Goal: Communication & Community: Ask a question

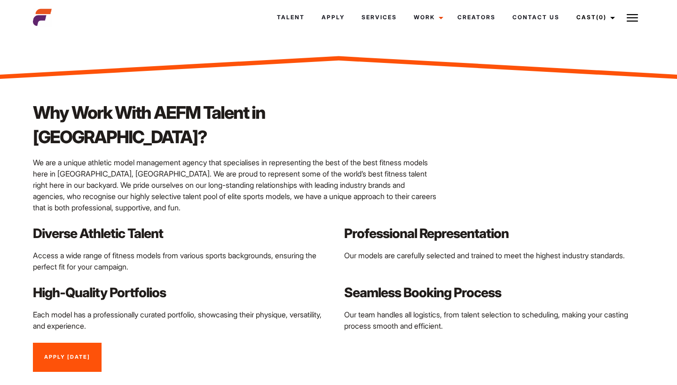
scroll to position [794, 0]
click at [288, 19] on link "Talent" at bounding box center [290, 17] width 45 height 25
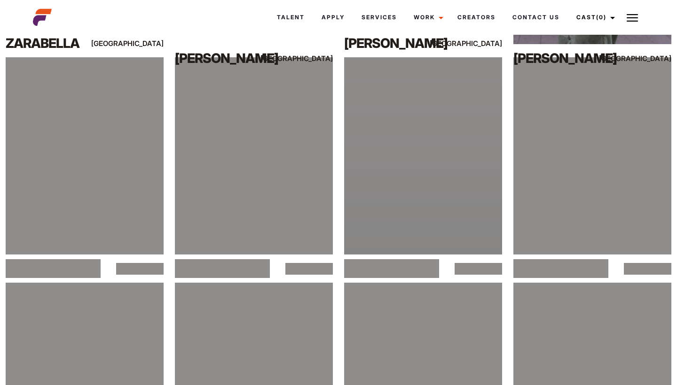
scroll to position [808, 0]
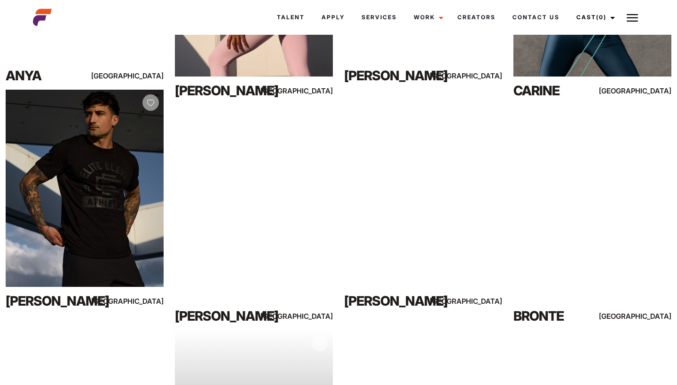
scroll to position [963, 0]
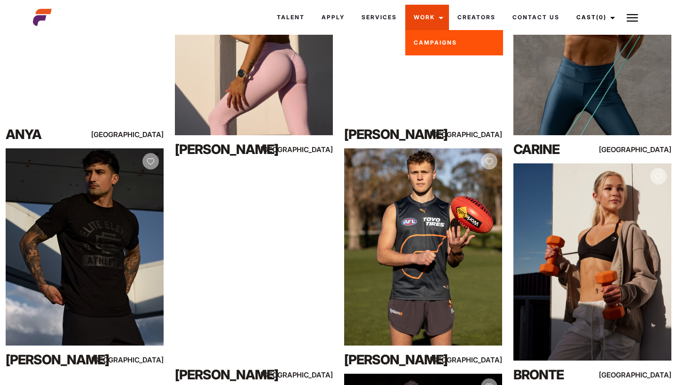
click at [439, 21] on link "Work" at bounding box center [427, 17] width 44 height 25
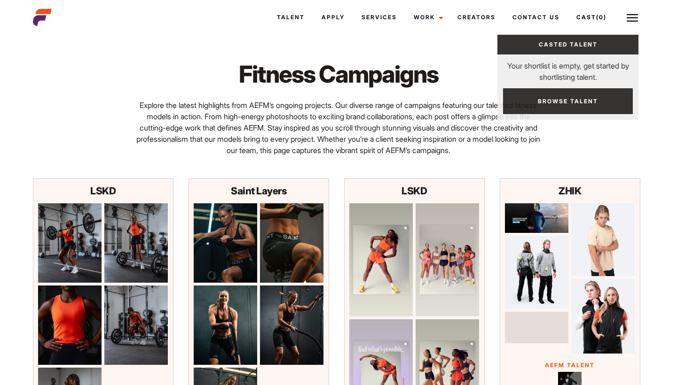
click at [612, 21] on link "Cast (0)" at bounding box center [594, 17] width 53 height 25
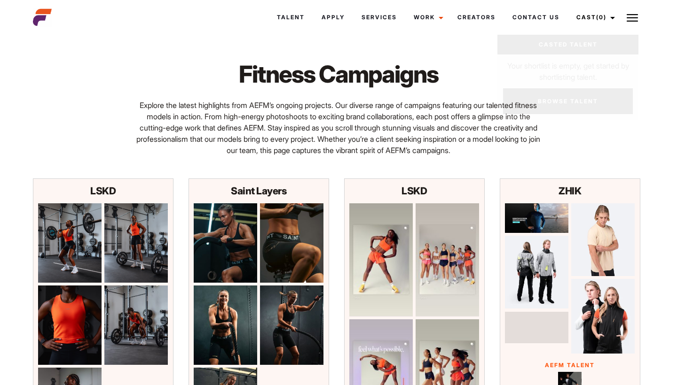
click at [638, 11] on button at bounding box center [631, 17] width 23 height 23
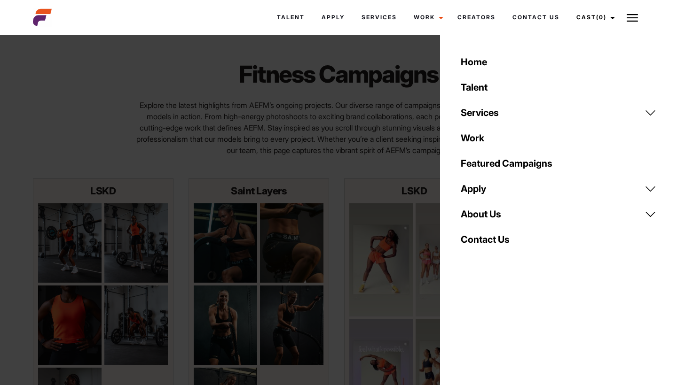
click at [479, 191] on link "Apply" at bounding box center [558, 188] width 207 height 25
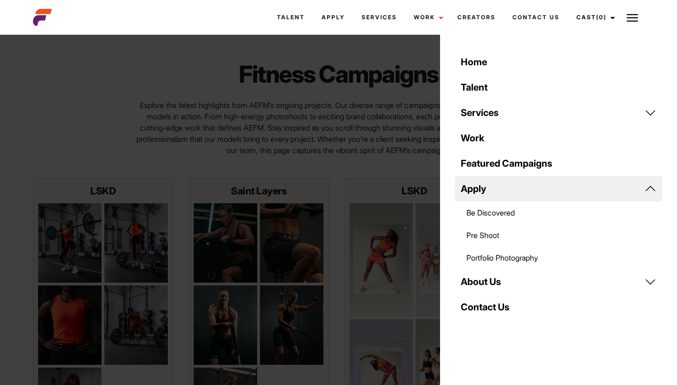
click at [485, 189] on link "Apply" at bounding box center [558, 188] width 207 height 25
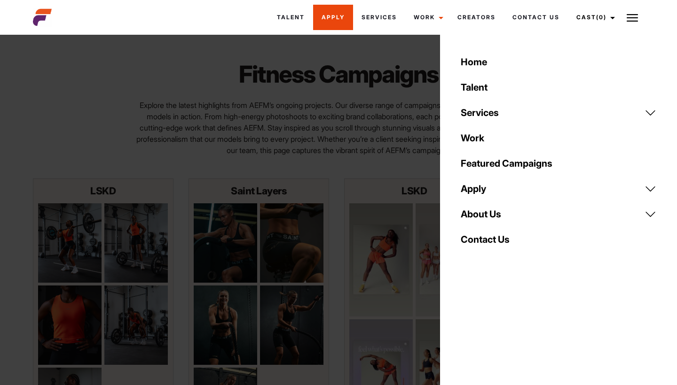
click at [327, 17] on link "Apply" at bounding box center [333, 17] width 40 height 25
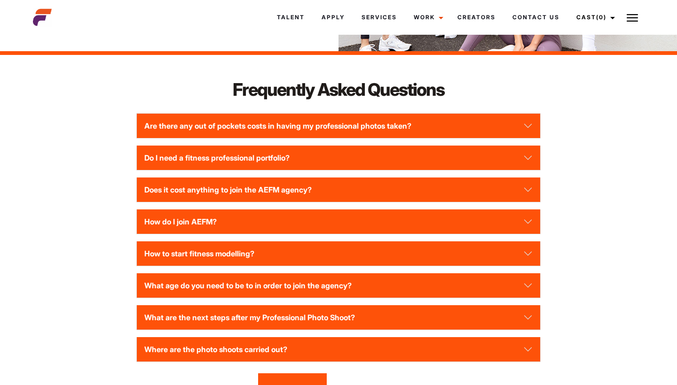
scroll to position [1216, 0]
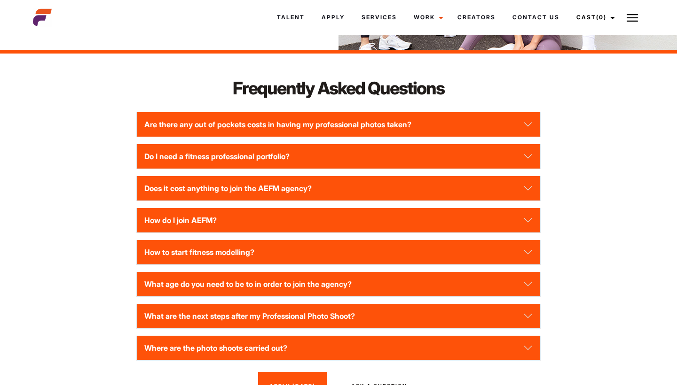
click at [373, 137] on button "Are there any out of pockets costs in having my professional photos taken?" at bounding box center [338, 124] width 403 height 24
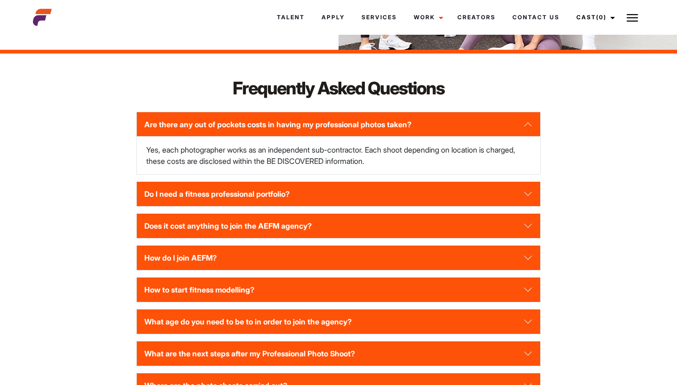
click at [382, 134] on button "Are there any out of pockets costs in having my professional photos taken?" at bounding box center [338, 124] width 403 height 24
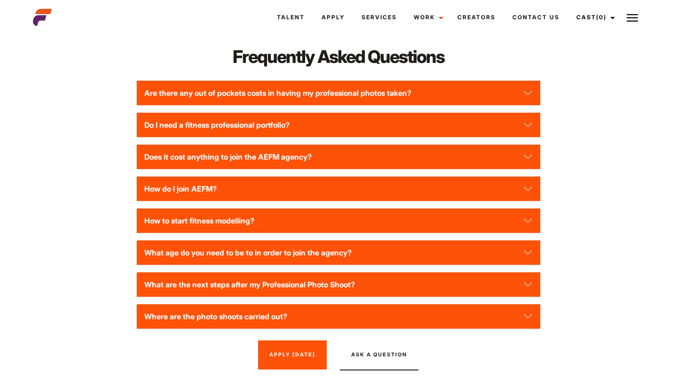
scroll to position [1252, 0]
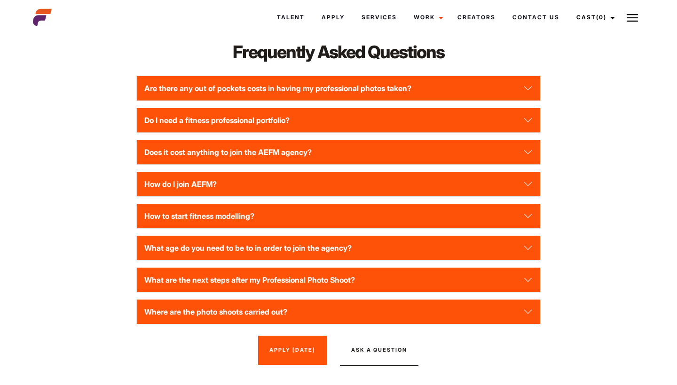
click at [399, 131] on button "Do I need a fitness professional portfolio?" at bounding box center [338, 120] width 403 height 24
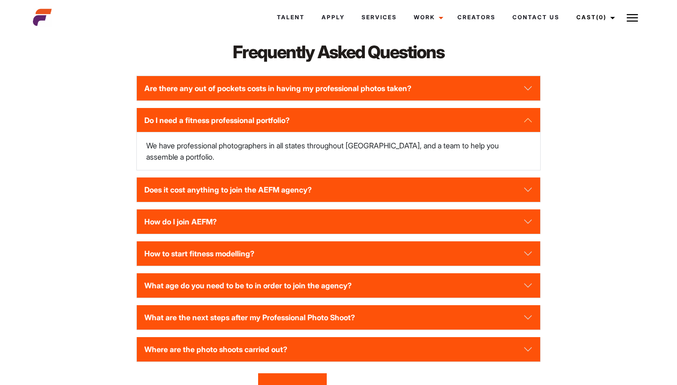
click at [399, 131] on button "Do I need a fitness professional portfolio?" at bounding box center [338, 120] width 403 height 24
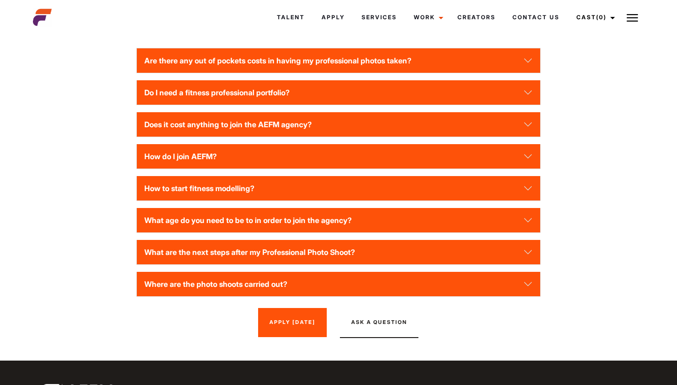
scroll to position [1280, 0]
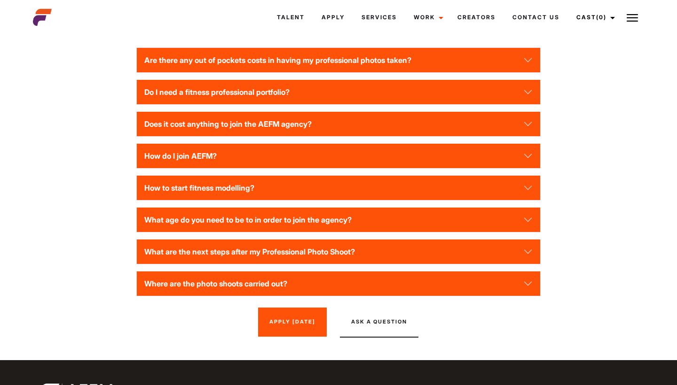
click at [394, 132] on button "Does it cost anything to join the AEFM agency?" at bounding box center [338, 124] width 403 height 24
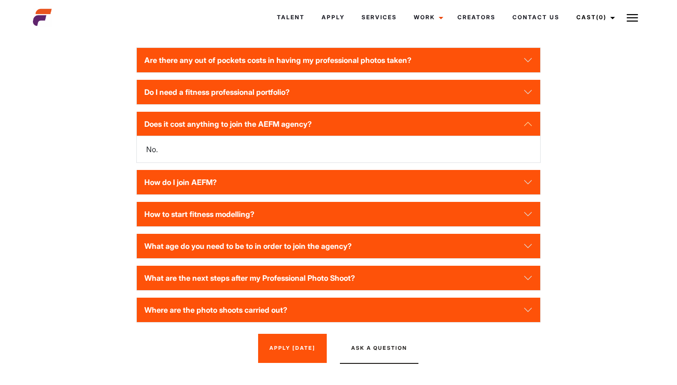
click at [394, 132] on button "Does it cost anything to join the AEFM agency?" at bounding box center [338, 124] width 403 height 24
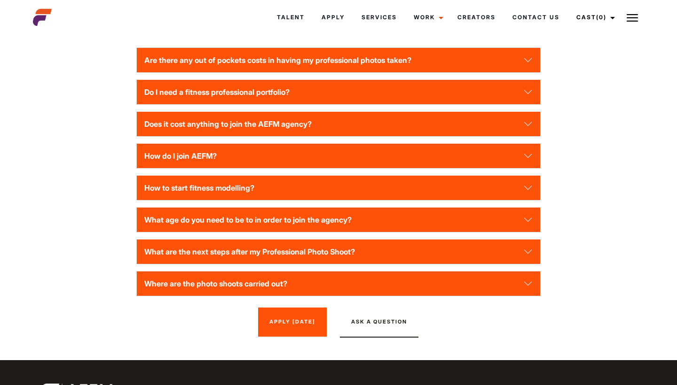
click at [376, 167] on button "How do I join AEFM?" at bounding box center [338, 156] width 403 height 24
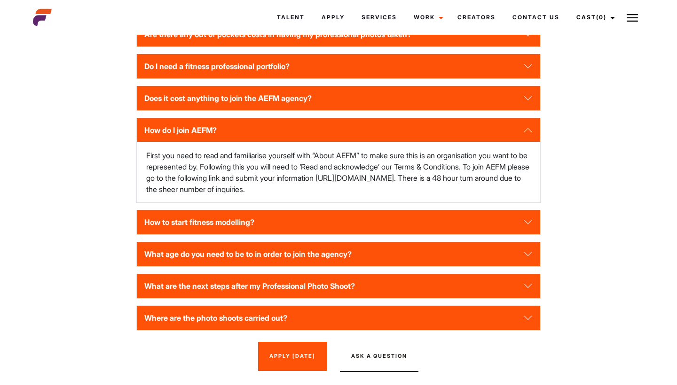
scroll to position [1317, 0]
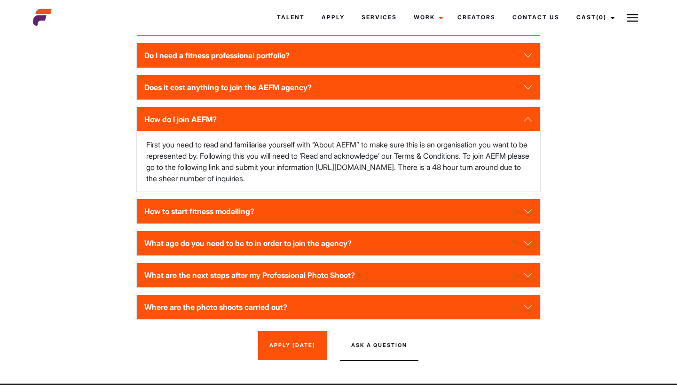
click at [376, 126] on button "How do I join AEFM?" at bounding box center [338, 119] width 403 height 24
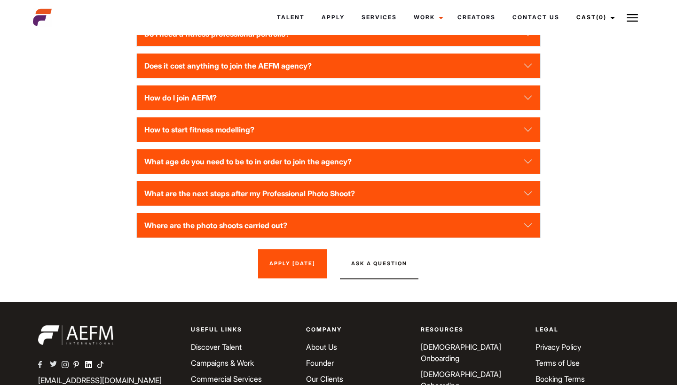
scroll to position [1341, 0]
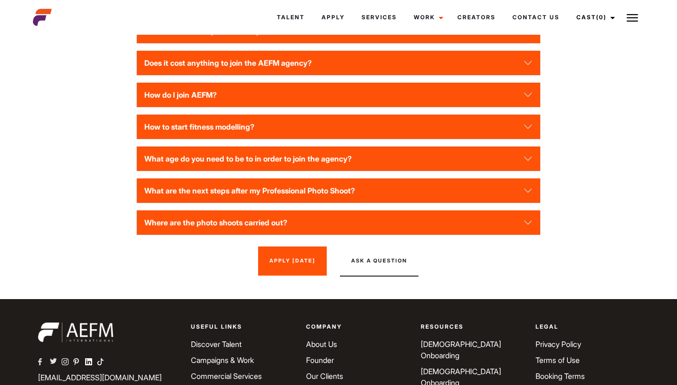
click at [352, 133] on button "How to start fitness modelling?" at bounding box center [338, 127] width 403 height 24
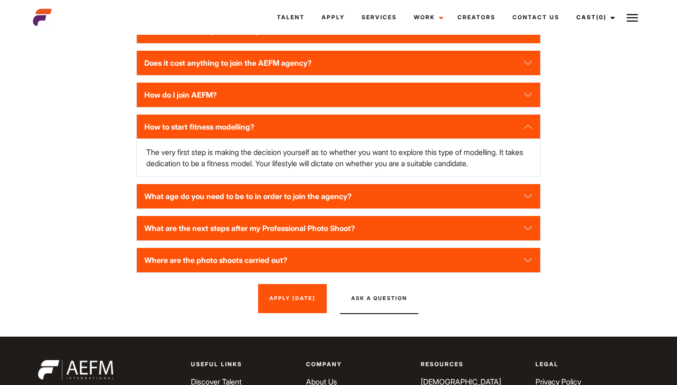
click at [392, 138] on button "How to start fitness modelling?" at bounding box center [338, 127] width 403 height 24
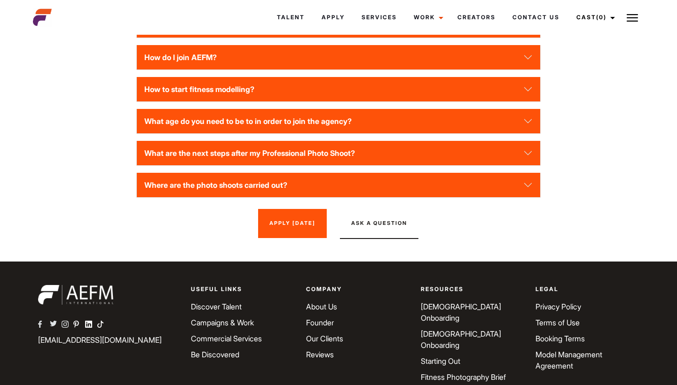
scroll to position [1383, 0]
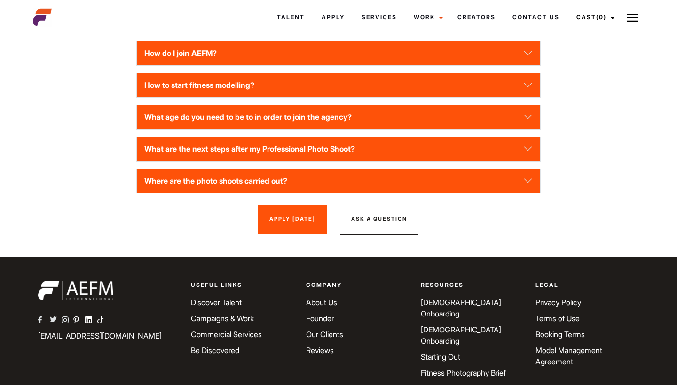
click at [376, 128] on button "What age do you need to be to in order to join the agency?" at bounding box center [338, 117] width 403 height 24
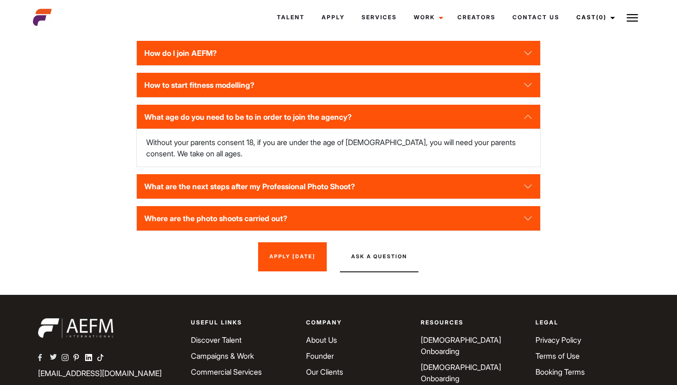
click at [376, 128] on button "What age do you need to be to in order to join the agency?" at bounding box center [338, 117] width 403 height 24
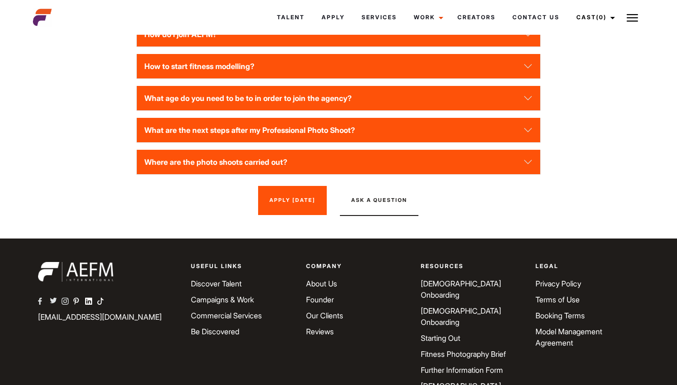
scroll to position [1402, 0]
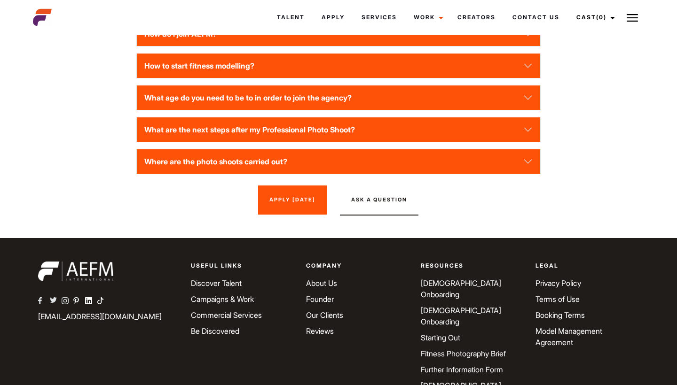
click at [359, 138] on button "What are the next steps after my Professional Photo Shoot?" at bounding box center [338, 129] width 403 height 24
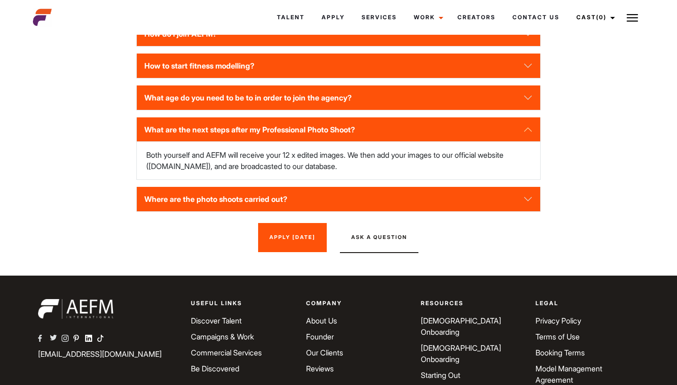
click at [358, 137] on button "What are the next steps after my Professional Photo Shoot?" at bounding box center [338, 129] width 403 height 24
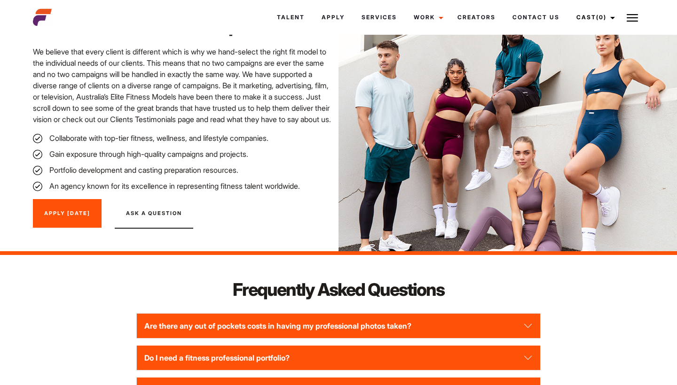
scroll to position [1014, 0]
click at [152, 228] on button "Ask A Question" at bounding box center [154, 214] width 78 height 30
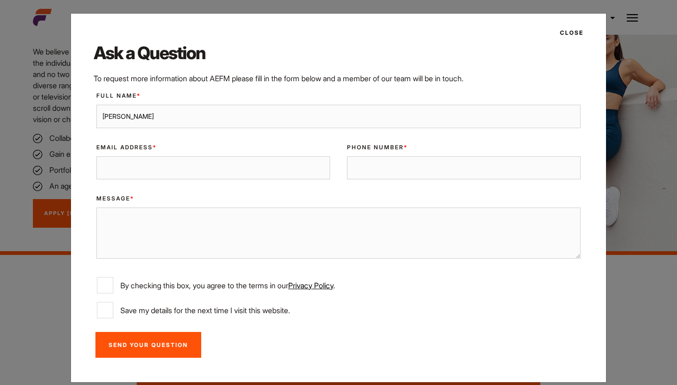
type input "Tarkyn Thompson"
type input "tarkynthomo@gmail.com"
type input "0405190104"
click at [372, 233] on textarea "Message *" at bounding box center [338, 233] width 484 height 51
click at [416, 165] on input "0405190104" at bounding box center [464, 167] width 234 height 23
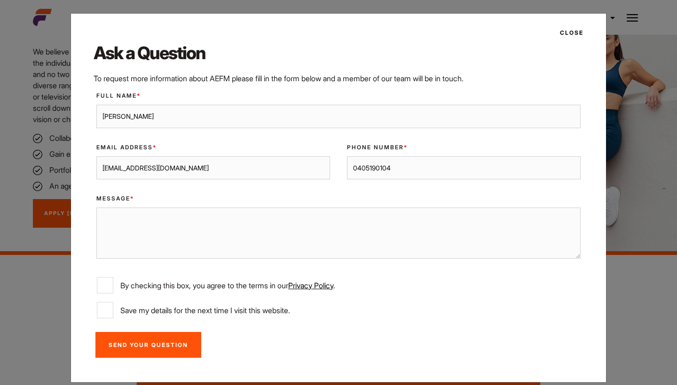
type input "0405190104"
click at [288, 243] on textarea "Message *" at bounding box center [338, 233] width 484 height 51
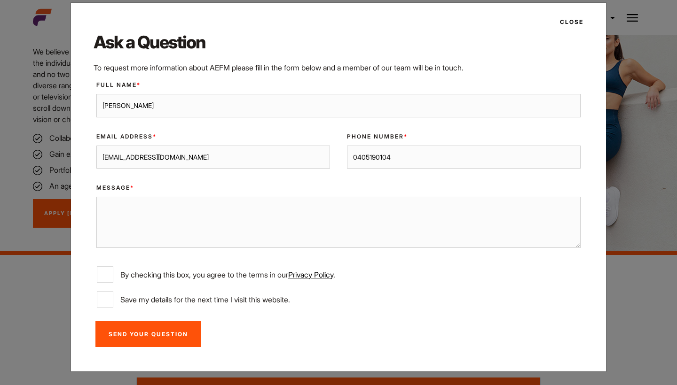
scroll to position [10, 0]
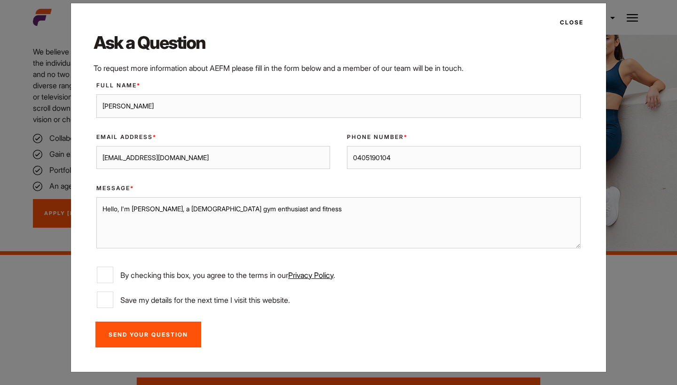
click at [248, 210] on textarea "Hello, I'm Tarkyn, a 21 year old gym enthusiast and fitness" at bounding box center [338, 222] width 484 height 51
drag, startPoint x: 248, startPoint y: 210, endPoint x: 216, endPoint y: 209, distance: 32.0
click at [216, 209] on textarea "Hello, I'm Tarkyn, a 21 year old gym enthusiast and fitness" at bounding box center [338, 222] width 484 height 51
click at [283, 211] on textarea "Hello, I'm Tarkyn, a 21 year old gym lover and fitness" at bounding box center [338, 222] width 484 height 51
paste textarea "enthusiast"
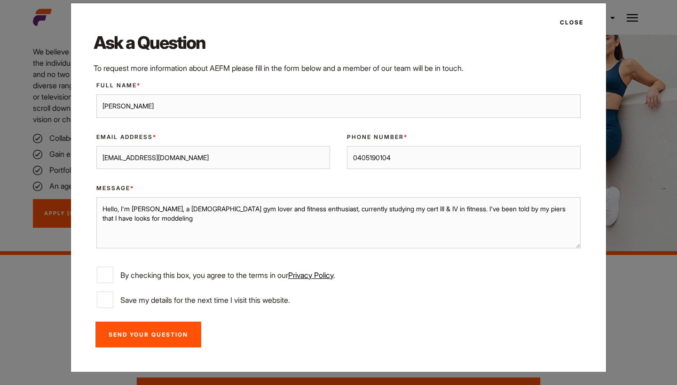
click at [452, 210] on textarea "Hello, I'm Tarkyn, a 21 year old gym lover and fitness enthusiast, currently st…" at bounding box center [338, 222] width 484 height 51
click at [529, 210] on textarea "Hello, I'm Tarkyn, a 21 year old gym lover and fitness enthusiast, currently st…" at bounding box center [338, 222] width 484 height 51
click at [479, 210] on textarea "Hello, I'm Tarkyn, a 21 year old gym lover and fitness enthusiast, currently st…" at bounding box center [338, 222] width 484 height 51
click at [136, 218] on textarea "Hello, I'm Tarkyn, a 21 year old gym lover and fitness enthusiast, currently st…" at bounding box center [338, 222] width 484 height 51
click at [174, 221] on textarea "Hello, I'm Tarkyn, a 21 year old gym lover and fitness enthusiast, currently st…" at bounding box center [338, 222] width 484 height 51
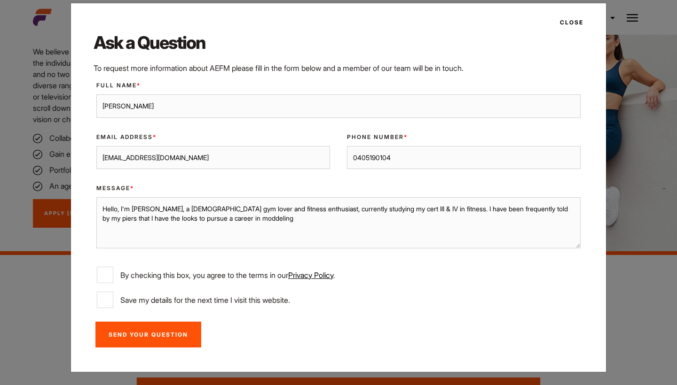
click at [257, 218] on textarea "Hello, I'm Tarkyn, a 21 year old gym lover and fitness enthusiast, currently st…" at bounding box center [338, 222] width 484 height 51
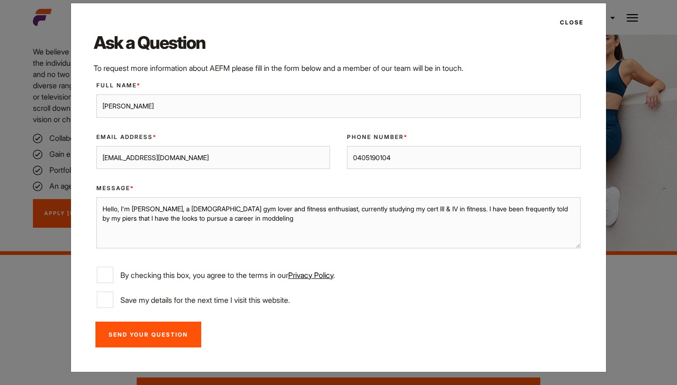
click at [250, 219] on textarea "Hello, I'm Tarkyn, a 21 year old gym lover and fitness enthusiast, currently st…" at bounding box center [338, 222] width 484 height 51
click at [271, 220] on textarea "Hello, I'm Tarkyn, a 21 year old gym lover and fitness enthusiast, currently st…" at bounding box center [338, 222] width 484 height 51
click at [148, 218] on textarea "Hello, I'm Tarkyn, a 21 year old gym lover and fitness enthusiast, currently st…" at bounding box center [338, 222] width 484 height 51
click at [318, 219] on textarea "Hello, I'm Tarkyn, a 21 year old gym lover and fitness enthusiast, currently st…" at bounding box center [338, 222] width 484 height 51
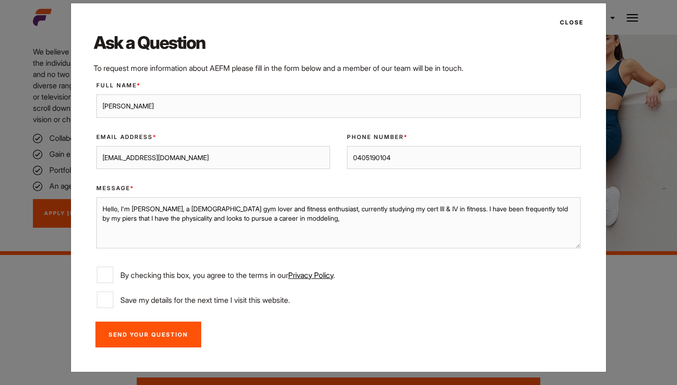
click at [298, 220] on textarea "Hello, I'm Tarkyn, a 21 year old gym lover and fitness enthusiast, currently st…" at bounding box center [338, 222] width 484 height 51
click at [313, 218] on textarea "Hello, I'm Tarkyn, a 21 year old gym lover and fitness enthusiast, currently st…" at bounding box center [338, 222] width 484 height 51
click at [311, 218] on textarea "Hello, I'm Tarkyn, a 21 year old gym lover and fitness enthusiast, currently st…" at bounding box center [338, 222] width 484 height 51
click at [310, 218] on textarea "Hello, I'm Tarkyn, a 21 year old gym lover and fitness enthusiast, currently st…" at bounding box center [338, 222] width 484 height 51
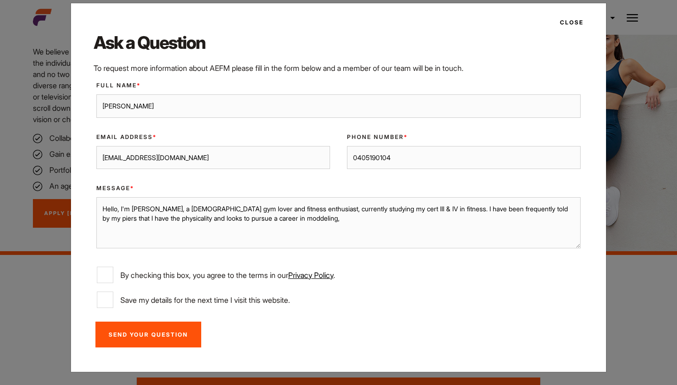
click at [310, 218] on textarea "Hello, I'm Tarkyn, a 21 year old gym lover and fitness enthusiast, currently st…" at bounding box center [338, 222] width 484 height 51
click at [289, 219] on textarea "Hello, I'm Tarkyn, a 21 year old gym lover and fitness enthusiast, currently st…" at bounding box center [338, 222] width 484 height 51
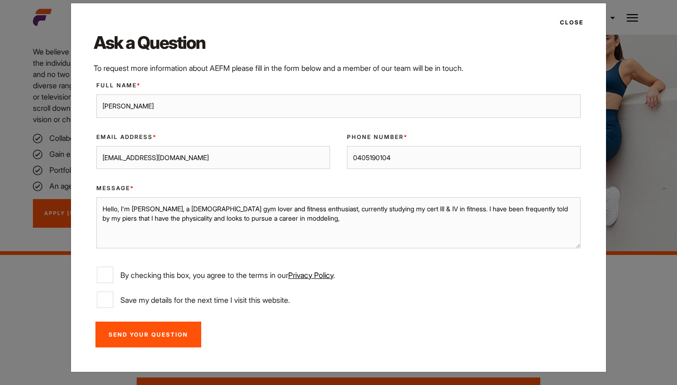
click at [289, 219] on textarea "Hello, I'm Tarkyn, a 21 year old gym lover and fitness enthusiast, currently st…" at bounding box center [338, 222] width 484 height 51
click at [299, 221] on textarea "Hello, I'm Tarkyn, a 21 year old gym lover and fitness enthusiast, currently st…" at bounding box center [338, 222] width 484 height 51
click at [310, 218] on textarea "Hello, I'm Tarkyn, a 21 year old gym lover and fitness enthusiast, currently st…" at bounding box center [338, 222] width 484 height 51
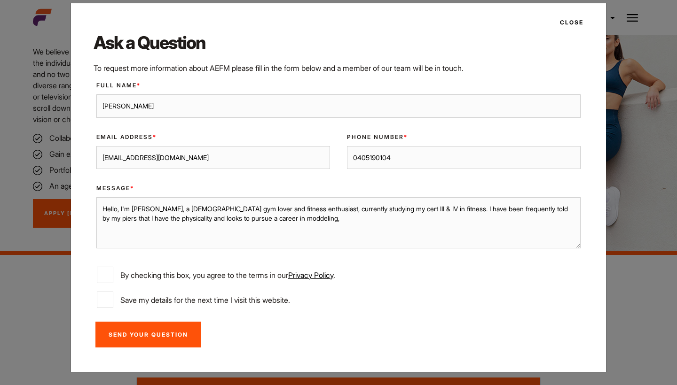
click at [310, 218] on textarea "Hello, I'm Tarkyn, a 21 year old gym lover and fitness enthusiast, currently st…" at bounding box center [338, 222] width 484 height 51
click at [282, 221] on textarea "Hello, I'm Tarkyn, a 21 year old gym lover and fitness enthusiast, currently st…" at bounding box center [338, 222] width 484 height 51
click at [296, 219] on textarea "Hello, I'm Tarkyn, a 21 year old gym lover and fitness enthusiast, currently st…" at bounding box center [338, 222] width 484 height 51
click at [327, 215] on textarea "Hello, I'm Tarkyn, a 21 year old gym lover and fitness enthusiast, currently st…" at bounding box center [338, 222] width 484 height 51
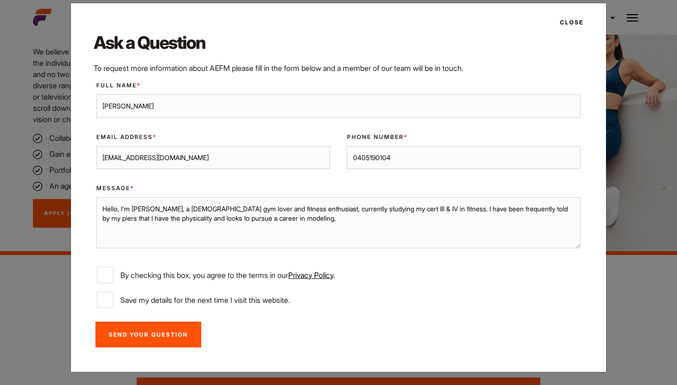
click at [301, 221] on textarea "Hello, I'm Tarkyn, a 21 year old gym lover and fitness enthusiast, currently st…" at bounding box center [338, 222] width 484 height 51
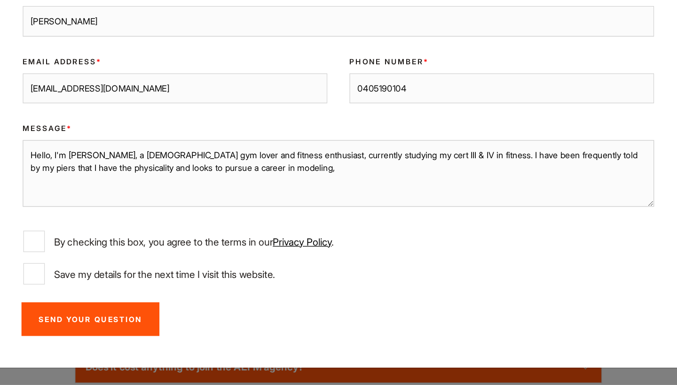
scroll to position [1079, 0]
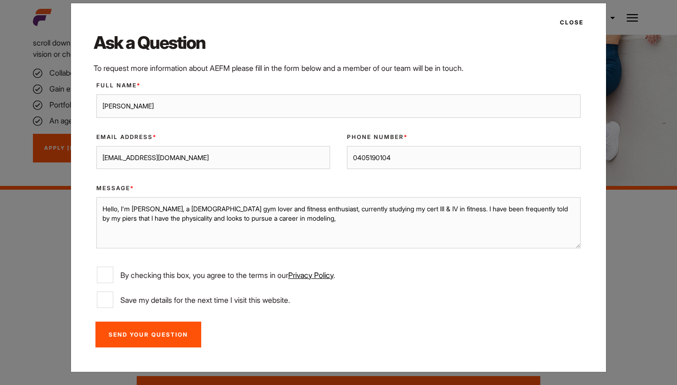
drag, startPoint x: 295, startPoint y: 220, endPoint x: 304, endPoint y: 217, distance: 9.1
click at [304, 217] on textarea "Hello, I'm Tarkyn, a 21 year old gym lover and fitness enthusiast, currently st…" at bounding box center [338, 222] width 484 height 51
click at [353, 218] on textarea "Hello, I'm Tarkyn, a 21 year old gym lover and fitness enthusiast, currently st…" at bounding box center [338, 222] width 484 height 51
click at [300, 218] on textarea "Hello, I'm Tarkyn, a 21 year old gym lover and fitness enthusiast, currently st…" at bounding box center [338, 222] width 484 height 51
click at [357, 220] on textarea "Hello, I'm Tarkyn, a 21 year old gym lover and fitness enthusiast, currently st…" at bounding box center [338, 222] width 484 height 51
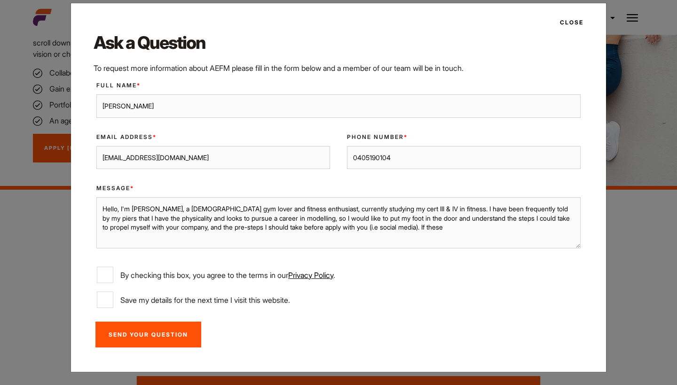
click at [348, 227] on textarea "Hello, I'm Tarkyn, a 21 year old gym lover and fitness enthusiast, currently st…" at bounding box center [338, 222] width 484 height 51
click at [467, 226] on textarea "Hello, I'm Tarkyn, a 21 year old gym lover and fitness enthusiast, currently st…" at bounding box center [338, 222] width 484 height 51
type textarea "Hello, I'm Tarkyn, a 21 year old gym lover and fitness enthusiast, currently st…"
click at [103, 270] on input "By checking this box, you agree to the terms in our Privacy Policy ." at bounding box center [105, 275] width 16 height 16
checkbox input "true"
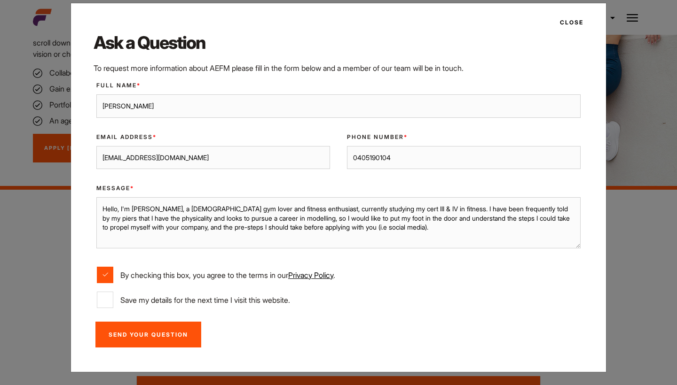
click at [115, 300] on label "Save my details for the next time I visit this website." at bounding box center [338, 300] width 483 height 16
click at [113, 300] on input "Save my details for the next time I visit this website." at bounding box center [105, 300] width 16 height 16
checkbox input "true"
click at [174, 337] on input "Send Your Question" at bounding box center [148, 335] width 106 height 26
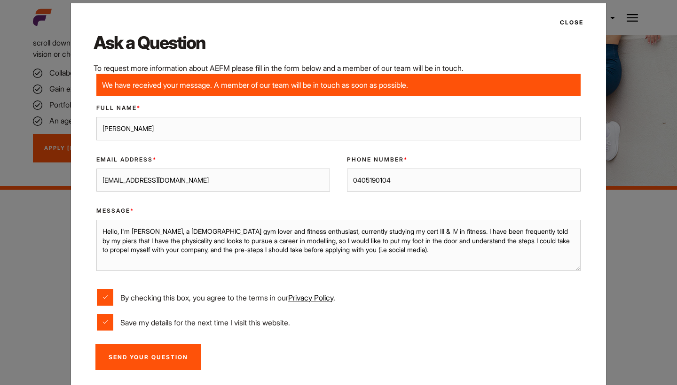
click at [572, 23] on button "Close" at bounding box center [568, 23] width 29 height 16
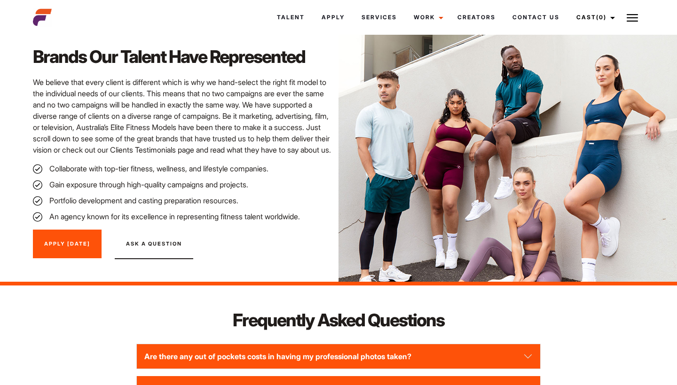
scroll to position [984, 0]
